Goal: Task Accomplishment & Management: Complete application form

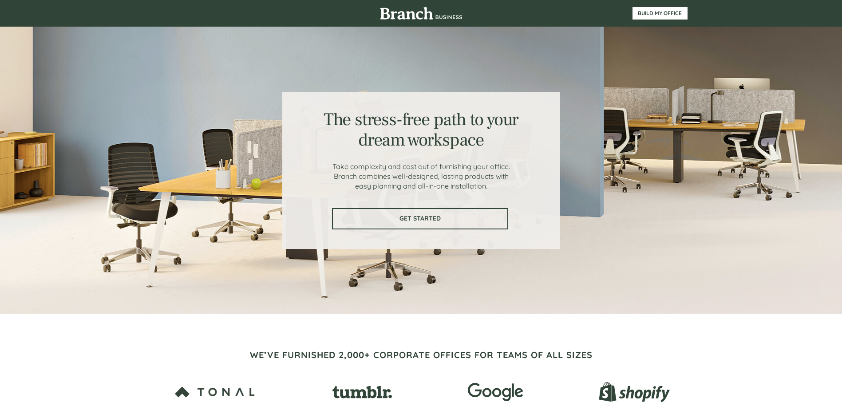
click at [408, 218] on span "GET STARTED" at bounding box center [420, 219] width 174 height 8
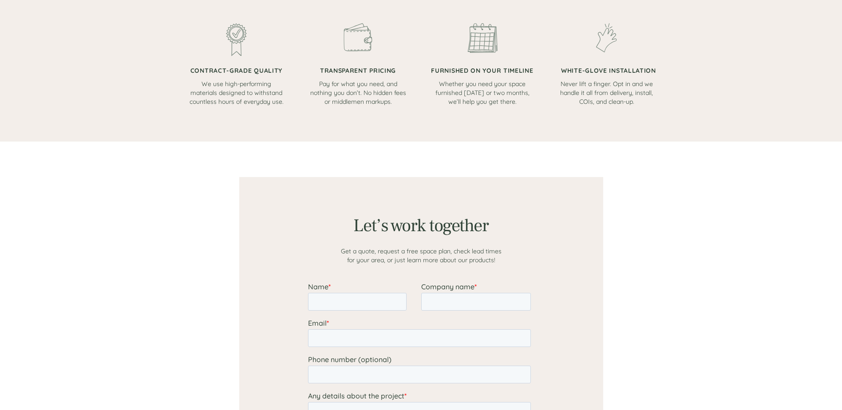
scroll to position [689, 0]
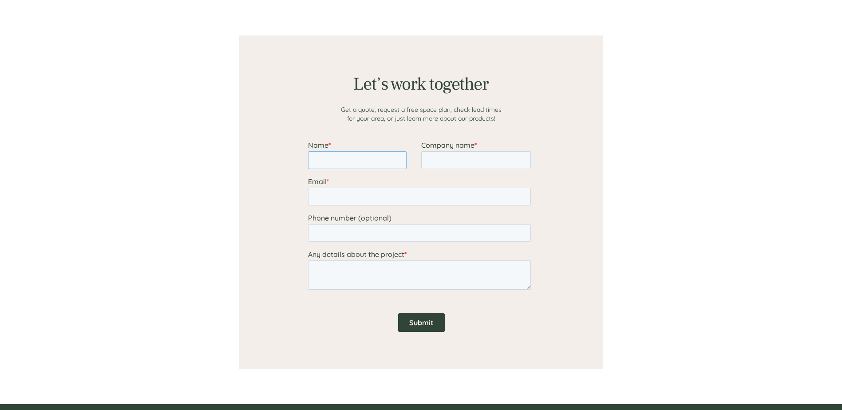
click at [344, 162] on input "Name *" at bounding box center [357, 160] width 99 height 18
type input "[PERSON_NAME]"
click at [434, 166] on input "Company name *" at bounding box center [476, 160] width 110 height 18
type input "Allied Fire Protection"
click at [372, 192] on input "Email *" at bounding box center [419, 197] width 223 height 18
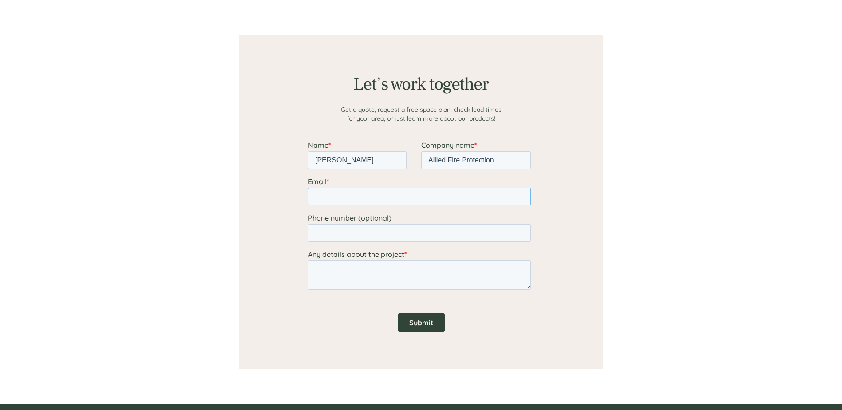
type input "[PERSON_NAME][EMAIL_ADDRESS][PERSON_NAME][DOMAIN_NAME]"
click at [350, 234] on input "Phone number (optional)" at bounding box center [419, 233] width 223 height 18
click at [319, 234] on input "16155331325" at bounding box center [419, 233] width 223 height 18
type input "6155331325"
click at [432, 216] on label "Phone number (optional)" at bounding box center [421, 218] width 226 height 9
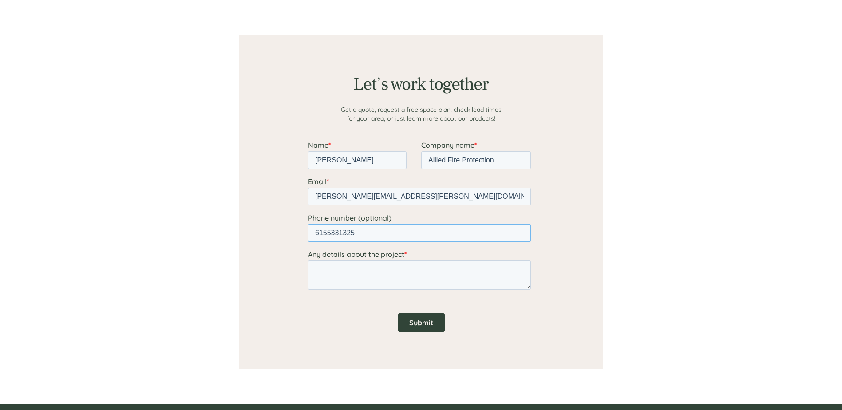
click at [432, 224] on input "6155331325" at bounding box center [419, 233] width 223 height 18
click at [341, 271] on textarea "Any details about the project *" at bounding box center [419, 275] width 223 height 29
type textarea "2,900 SF office space"
drag, startPoint x: 404, startPoint y: 269, endPoint x: 309, endPoint y: 270, distance: 94.6
click at [310, 269] on textarea "2,900 SF office space" at bounding box center [419, 275] width 223 height 29
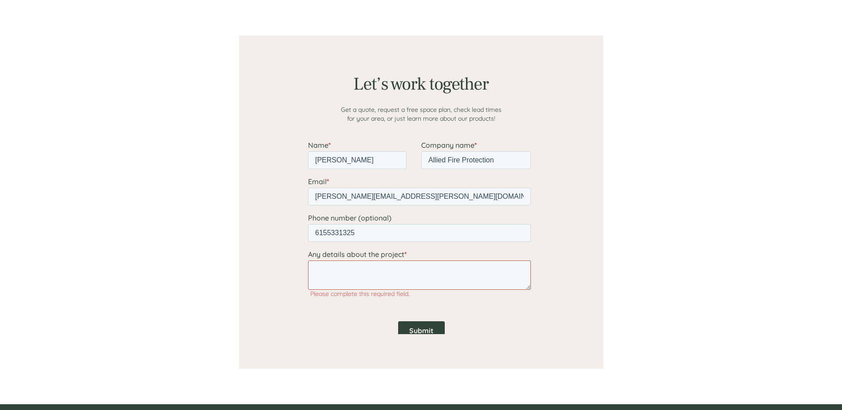
click at [321, 265] on textarea "Any details about the project *" at bounding box center [419, 275] width 223 height 29
paste textarea "±2,900 SF Office Area o Reception Area o 6 Private Offices o 1 Conference Room"
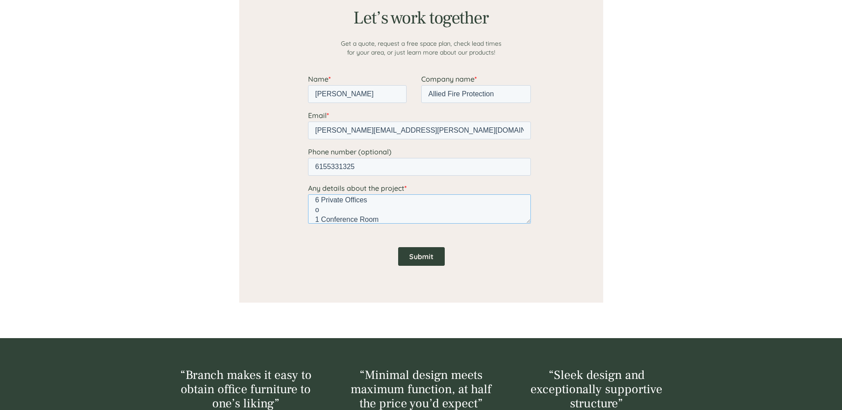
scroll to position [733, 0]
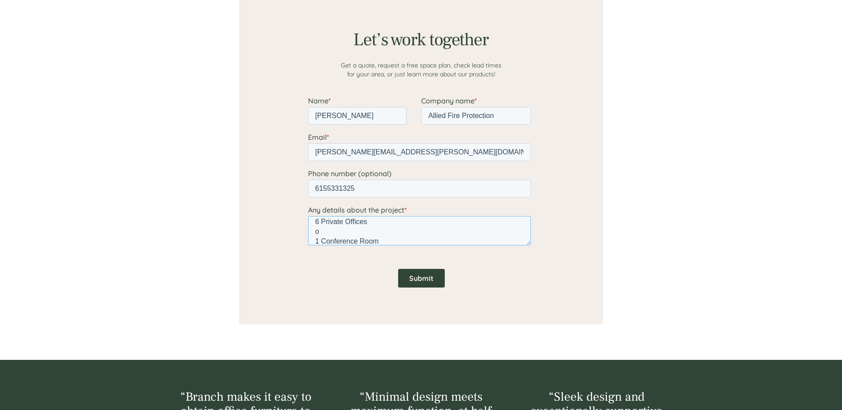
type textarea "±2,900 SF Office Area o Reception Area o 6 Private Offices o 1 Conference Room"
click at [423, 278] on input "Submit" at bounding box center [421, 278] width 47 height 19
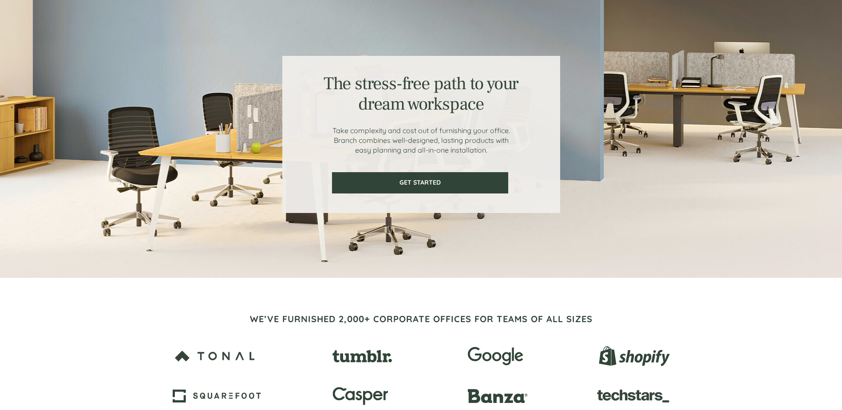
scroll to position [0, 0]
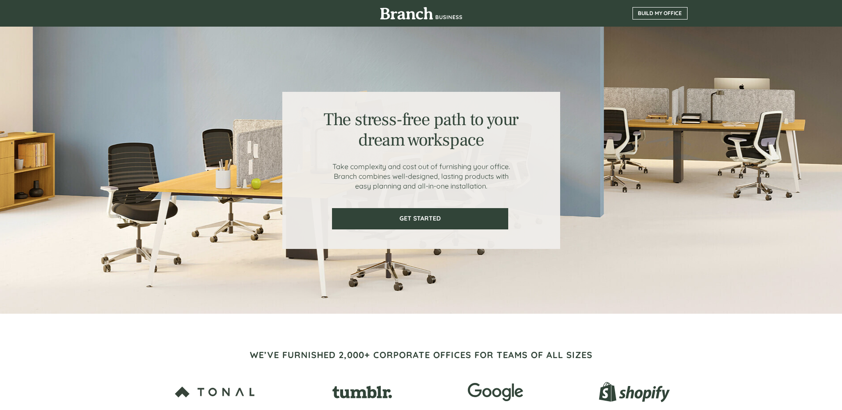
click at [672, 16] on span "BUILD MY OFFICE" at bounding box center [660, 13] width 54 height 6
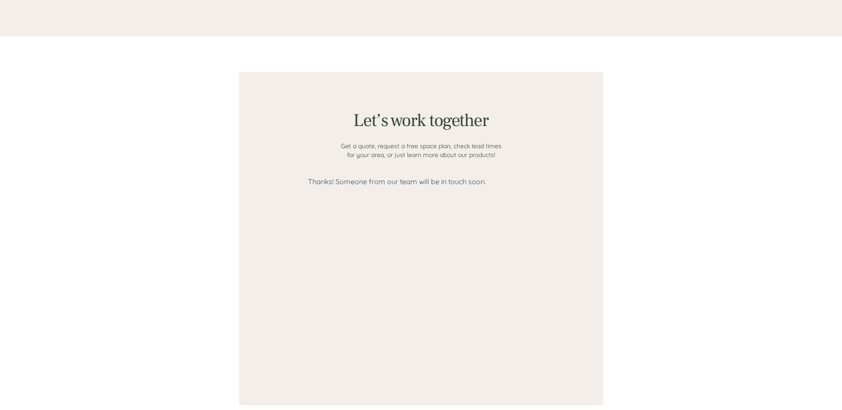
scroll to position [689, 0]
